Goal: Task Accomplishment & Management: Manage account settings

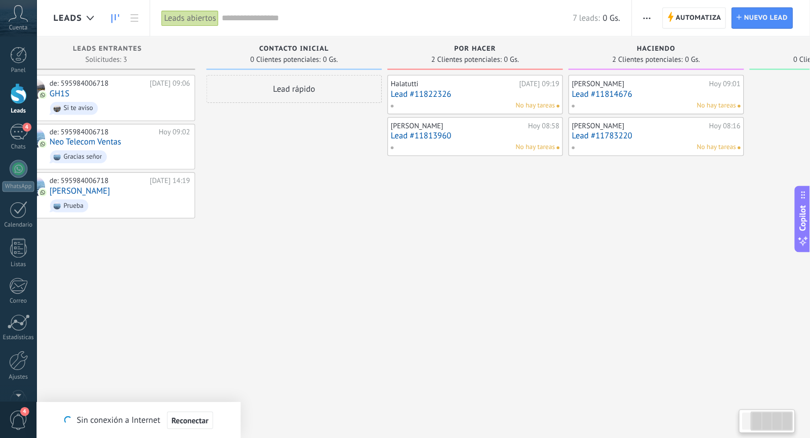
scroll to position [0, 149]
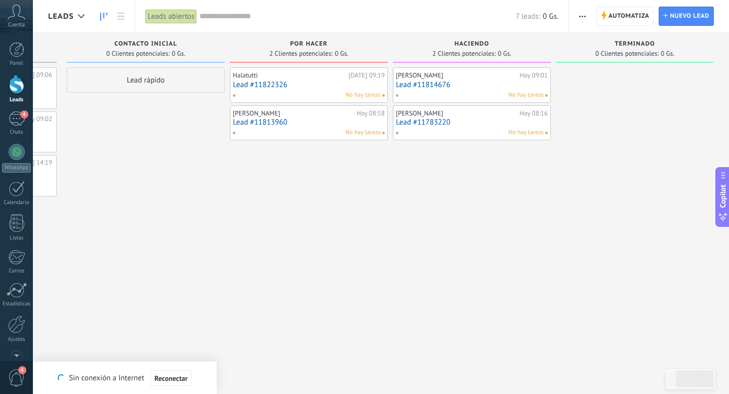
type textarea "**********"
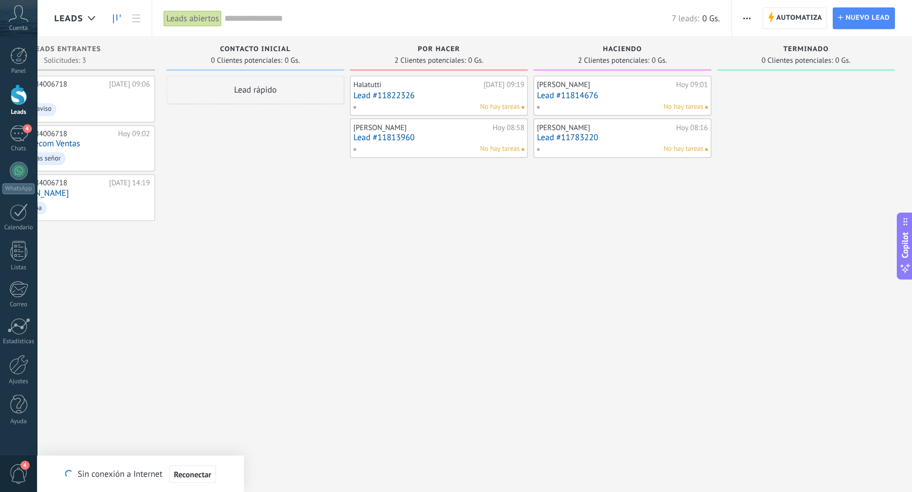
scroll to position [15, 0]
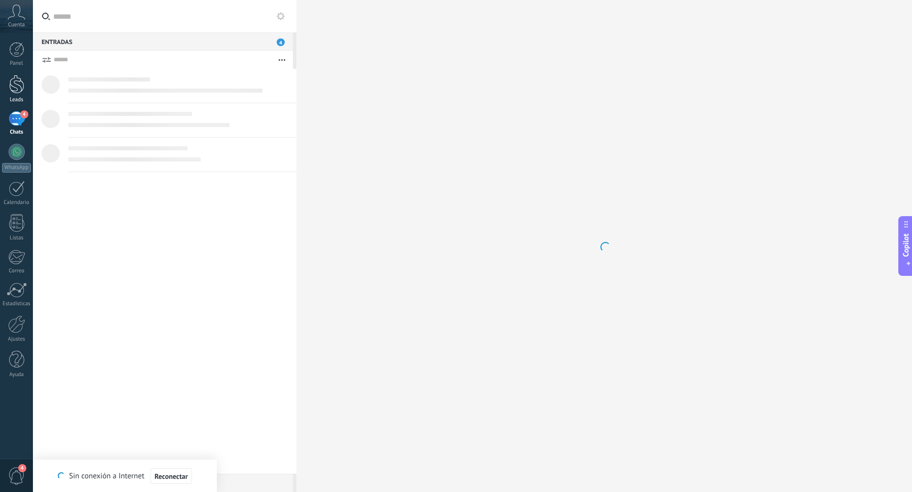
click at [20, 92] on div at bounding box center [16, 84] width 15 height 19
